Goal: Ask a question: Seek information or help from site administrators or community

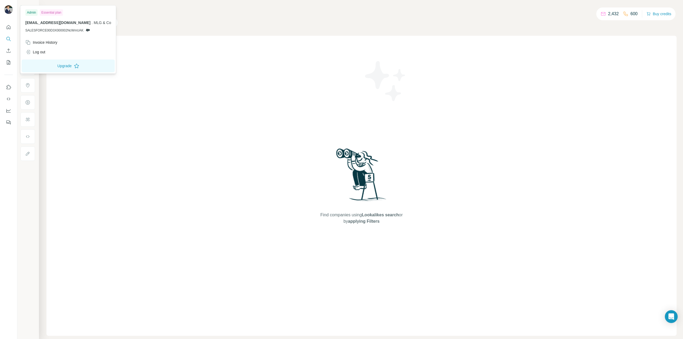
click at [8, 10] on img at bounding box center [8, 9] width 9 height 9
click at [40, 43] on div "Invoice History" at bounding box center [41, 42] width 32 height 5
click at [56, 43] on div "Invoice History" at bounding box center [41, 42] width 32 height 5
click at [314, 28] on div "Companies People" at bounding box center [361, 22] width 630 height 11
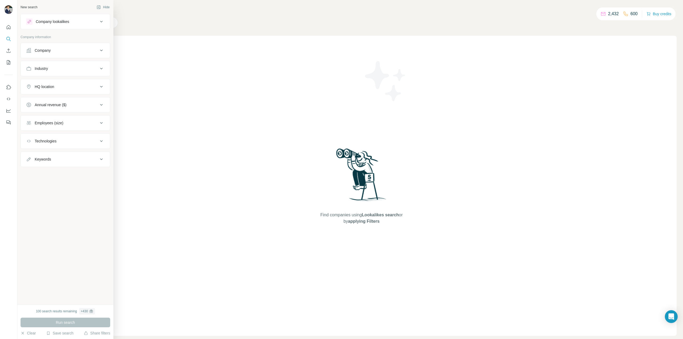
click at [50, 53] on button "Company" at bounding box center [65, 50] width 89 height 13
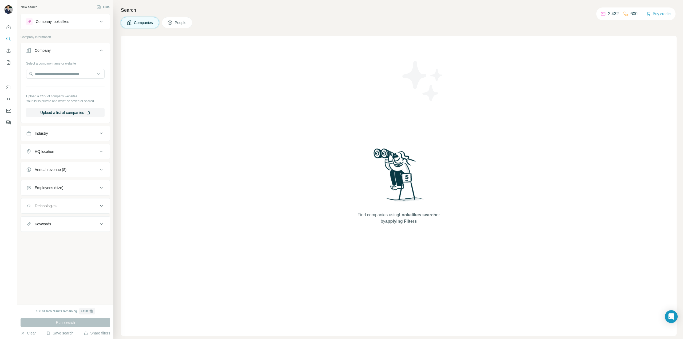
click at [61, 133] on div "Industry" at bounding box center [62, 133] width 72 height 5
click at [10, 29] on icon "Quick start" at bounding box center [8, 27] width 5 height 5
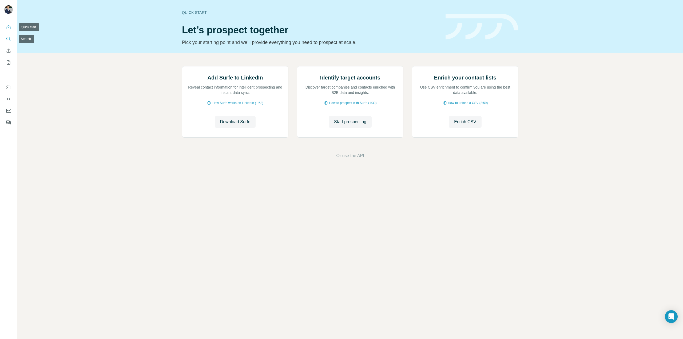
click at [9, 40] on icon "Search" at bounding box center [8, 38] width 5 height 5
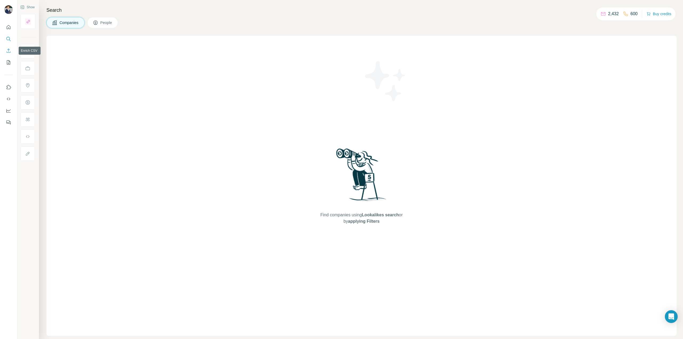
click at [10, 52] on icon "Enrich CSV" at bounding box center [8, 50] width 5 height 5
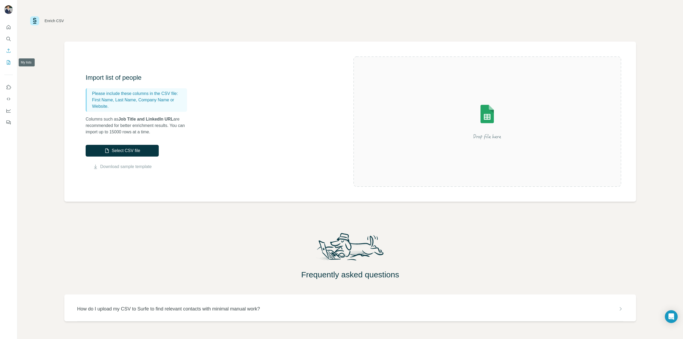
click at [10, 62] on icon "My lists" at bounding box center [9, 61] width 3 height 3
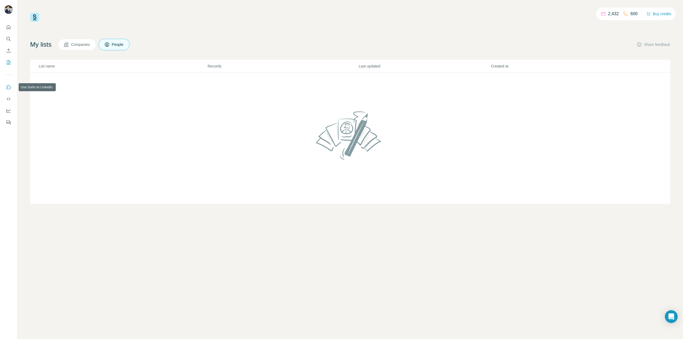
click at [10, 87] on icon "Use Surfe on LinkedIn" at bounding box center [8, 87] width 5 height 5
click at [6, 112] on icon "Dashboard" at bounding box center [8, 110] width 5 height 5
click at [35, 17] on img at bounding box center [34, 17] width 9 height 9
click at [86, 46] on span "Companies" at bounding box center [80, 44] width 19 height 5
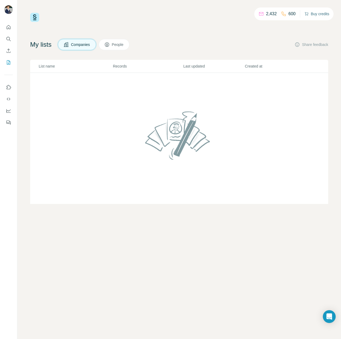
click at [322, 13] on button "Buy credits" at bounding box center [316, 13] width 25 height 7
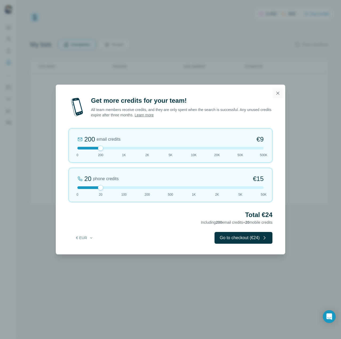
click at [279, 90] on button "button" at bounding box center [277, 93] width 11 height 11
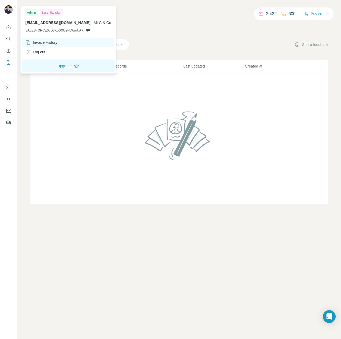
click at [34, 43] on div "Invoice History" at bounding box center [41, 42] width 32 height 5
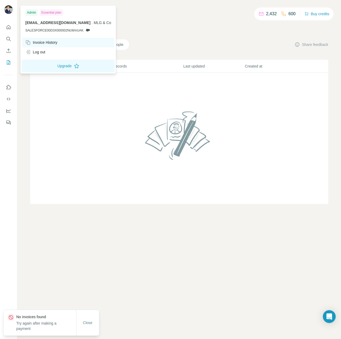
click at [39, 42] on div "Invoice History" at bounding box center [41, 42] width 32 height 5
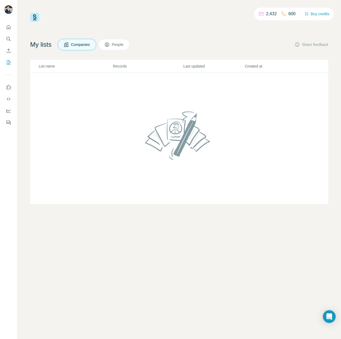
click at [116, 47] on button "People" at bounding box center [114, 44] width 31 height 11
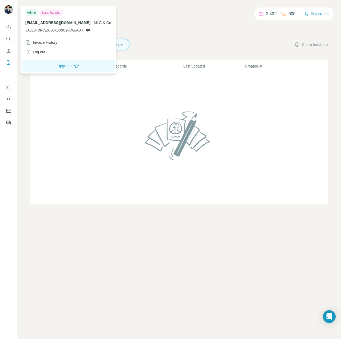
click at [10, 13] on img at bounding box center [8, 9] width 9 height 9
click at [9, 26] on icon "Quick start" at bounding box center [8, 27] width 5 height 5
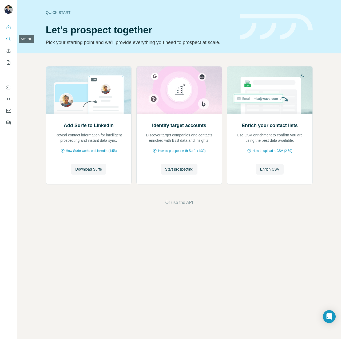
click at [9, 42] on button "Search" at bounding box center [8, 39] width 9 height 10
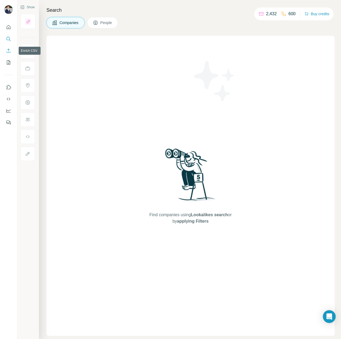
click at [10, 50] on icon "Enrich CSV" at bounding box center [8, 50] width 5 height 5
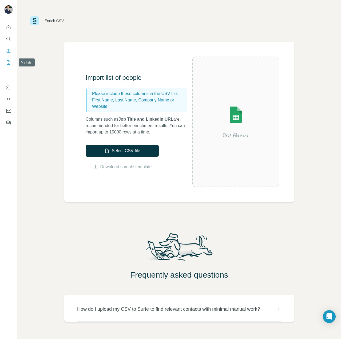
click at [10, 62] on icon "My lists" at bounding box center [9, 61] width 3 height 3
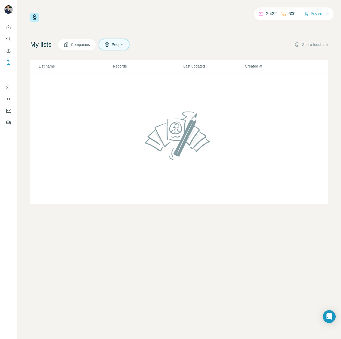
click at [12, 79] on div at bounding box center [8, 73] width 17 height 108
click at [11, 86] on button "Use Surfe on LinkedIn" at bounding box center [8, 87] width 9 height 10
click at [9, 122] on icon "Feedback" at bounding box center [8, 122] width 5 height 5
click at [332, 315] on div "Open Intercom Messenger" at bounding box center [329, 316] width 14 height 14
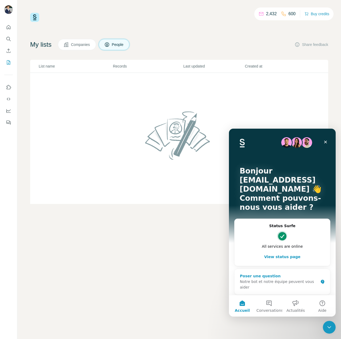
click at [262, 279] on div "Notre bot et notre équipe peuvent vous aider" at bounding box center [279, 284] width 78 height 11
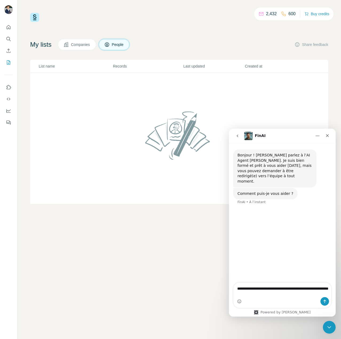
type textarea "**********"
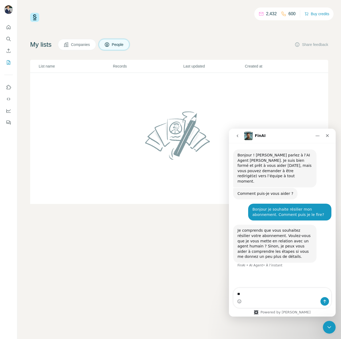
type textarea "*"
type textarea "**********"
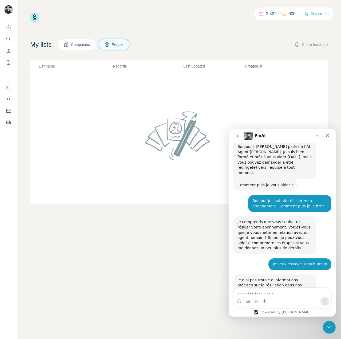
scroll to position [23, 0]
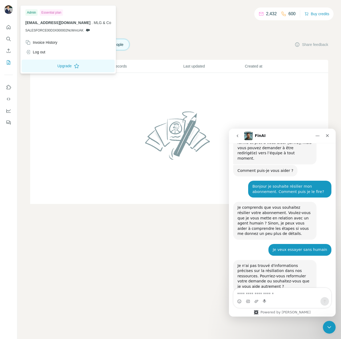
click at [7, 9] on img at bounding box center [8, 9] width 9 height 9
drag, startPoint x: 26, startPoint y: 31, endPoint x: 85, endPoint y: 33, distance: 58.7
click at [85, 33] on div "Admin Essential plan [EMAIL_ADDRESS][DOMAIN_NAME] . MLG & Co SALESFORCE00D3X000…" at bounding box center [68, 22] width 93 height 31
copy span "SALESFORCE00D3X000002NcWmUAK"
click at [265, 294] on textarea "Envoyer un message..." at bounding box center [282, 292] width 98 height 9
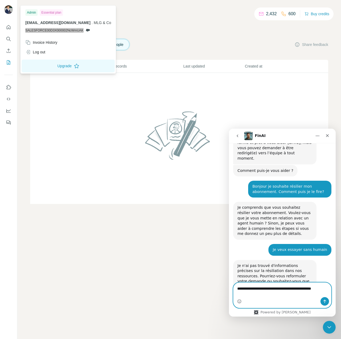
paste textarea "**********"
type textarea "**********"
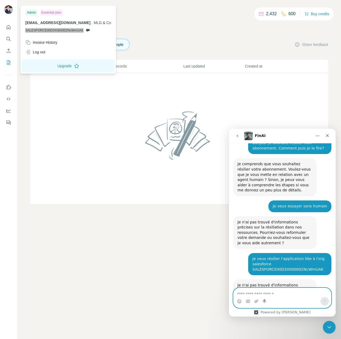
scroll to position [81, 0]
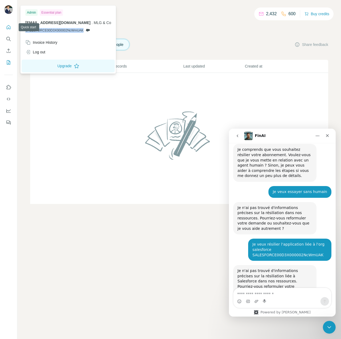
click at [6, 28] on icon "Quick start" at bounding box center [8, 27] width 5 height 5
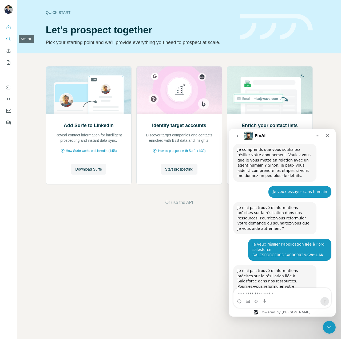
click at [7, 38] on icon "Search" at bounding box center [7, 38] width 3 height 3
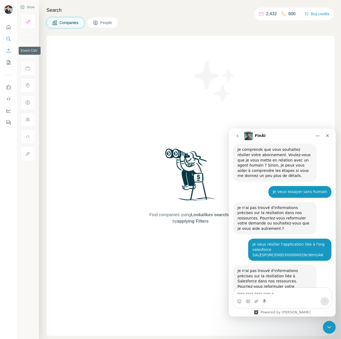
click at [10, 52] on icon "Enrich CSV" at bounding box center [8, 50] width 5 height 5
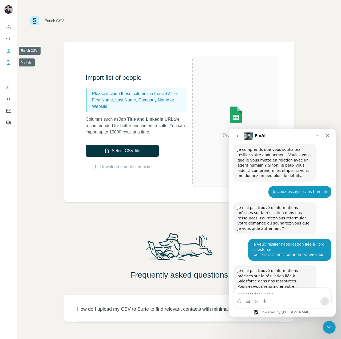
click at [9, 60] on icon "My lists" at bounding box center [8, 62] width 5 height 5
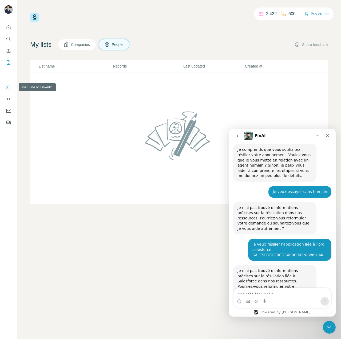
click at [9, 86] on icon "Use Surfe on LinkedIn" at bounding box center [9, 87] width 5 height 4
click at [10, 87] on icon "Use Surfe on LinkedIn" at bounding box center [8, 87] width 5 height 5
click at [9, 113] on button "Dashboard" at bounding box center [8, 111] width 9 height 10
click at [237, 135] on icon "go back" at bounding box center [237, 135] width 2 height 3
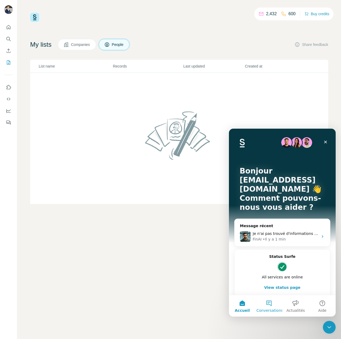
click at [271, 307] on button "Conversations" at bounding box center [268, 305] width 27 height 21
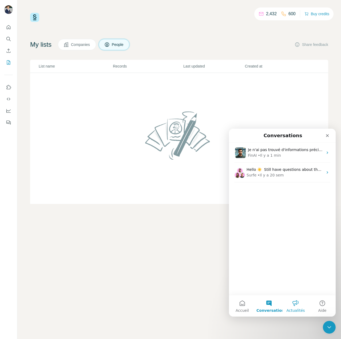
click at [296, 308] on span "Actualités" at bounding box center [295, 310] width 18 height 4
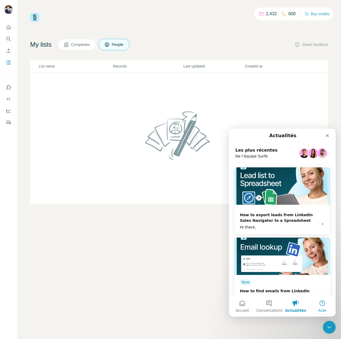
click at [322, 304] on button "Aide" at bounding box center [322, 305] width 27 height 21
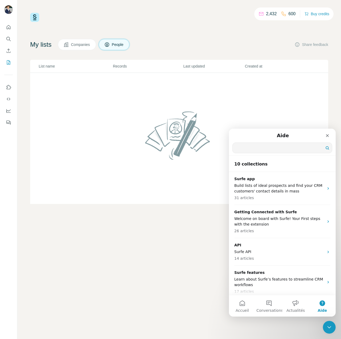
click at [258, 151] on input "Trouver une réponse" at bounding box center [281, 148] width 99 height 10
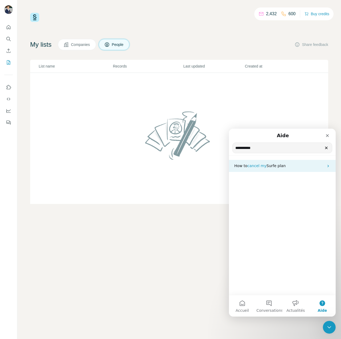
type input "**********"
click at [264, 164] on span "cancel my" at bounding box center [256, 165] width 19 height 4
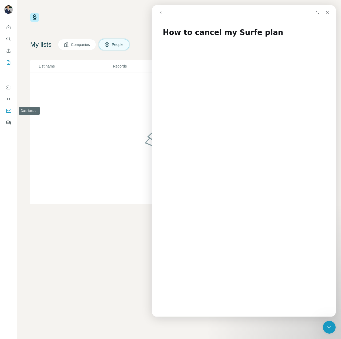
click at [9, 113] on icon "Dashboard" at bounding box center [8, 111] width 4 height 4
